Goal: Check status: Check status

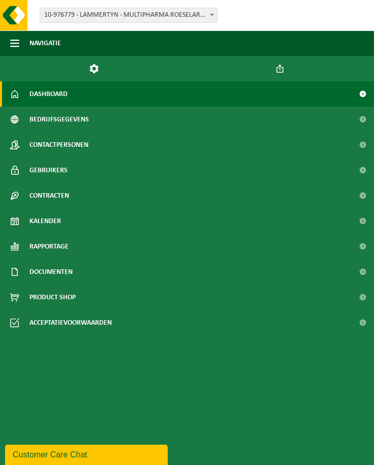
click at [143, 20] on span "10-976779 - LAMMERTYN - MULTIPHARMA ROESELARE - ROESELARE" at bounding box center [128, 15] width 177 height 14
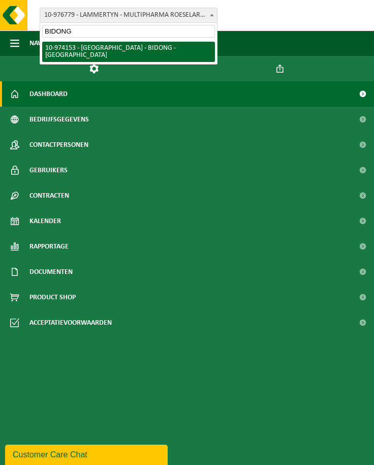
type input "BIDONG"
select select "157416"
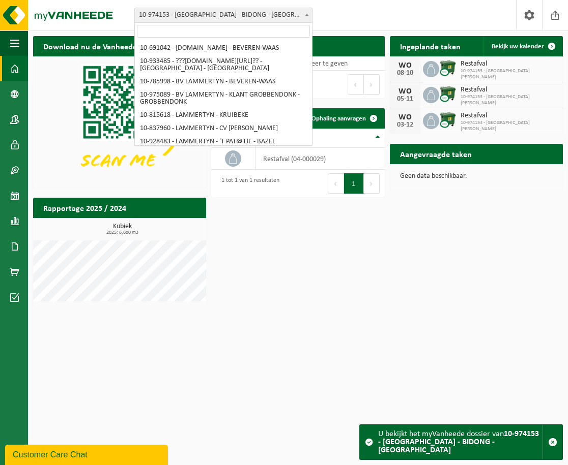
click at [167, 18] on span "10-974153 - [GEOGRAPHIC_DATA] - BIDONG - [GEOGRAPHIC_DATA]" at bounding box center [223, 15] width 177 height 14
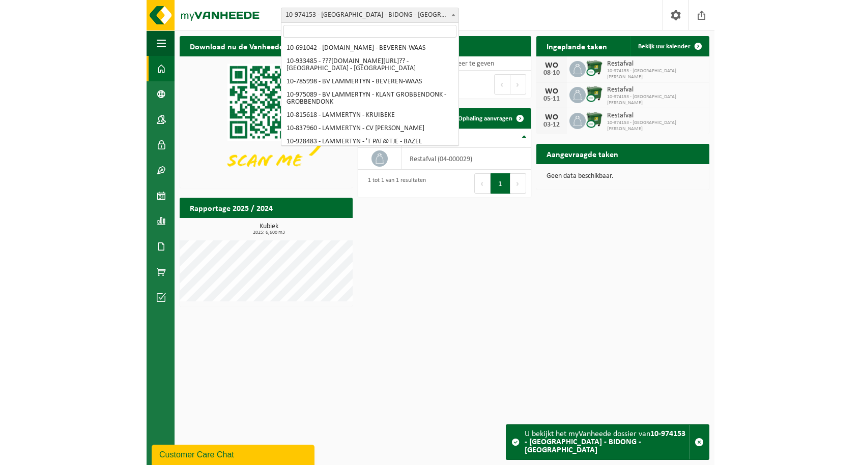
scroll to position [592, 0]
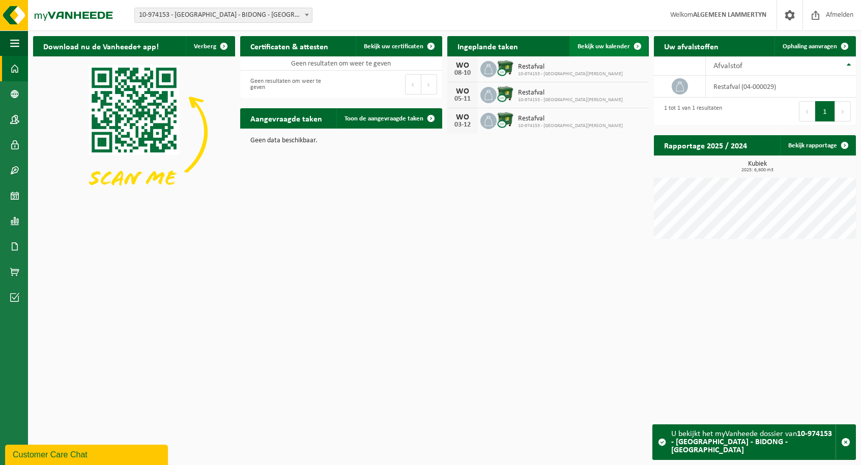
click at [381, 44] on span "Bekijk uw kalender" at bounding box center [603, 46] width 52 height 7
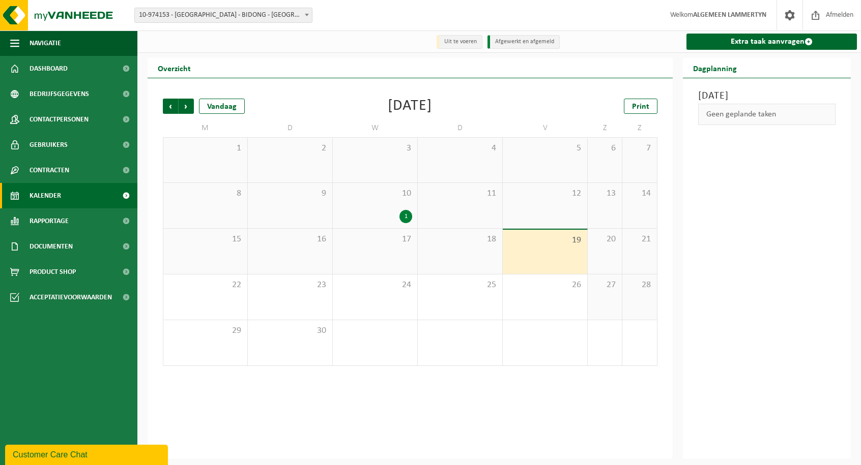
click at [369, 189] on span "10" at bounding box center [375, 193] width 74 height 11
